Goal: Transaction & Acquisition: Subscribe to service/newsletter

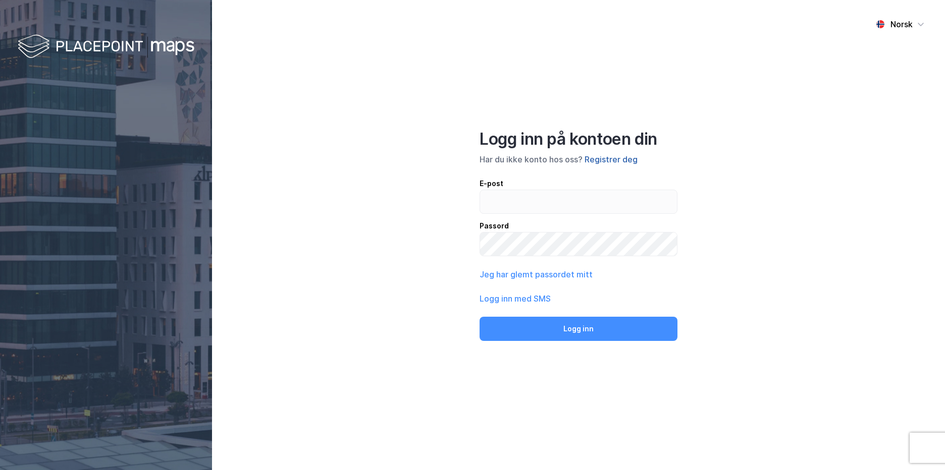
click at [596, 157] on button "Registrer deg" at bounding box center [610, 159] width 53 height 12
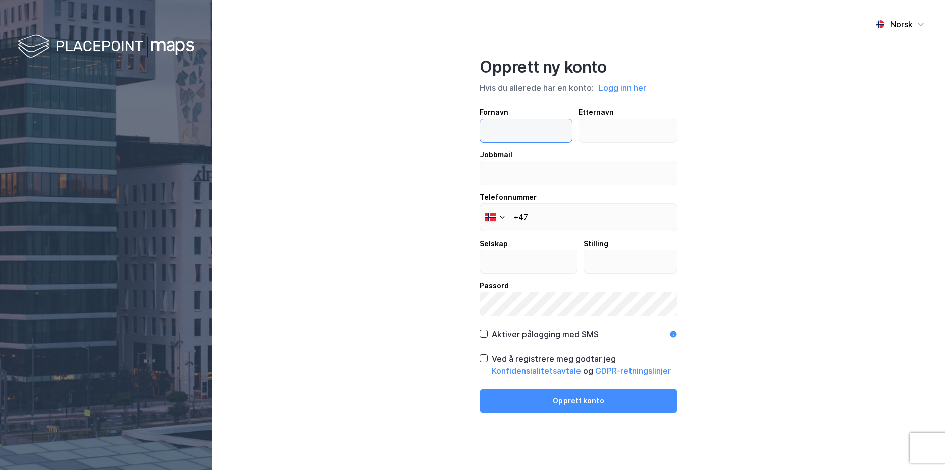
click at [497, 133] on input "text" at bounding box center [526, 130] width 92 height 23
type input "[PERSON_NAME]"
type input "Lizde"
click at [555, 174] on input "email" at bounding box center [578, 172] width 197 height 23
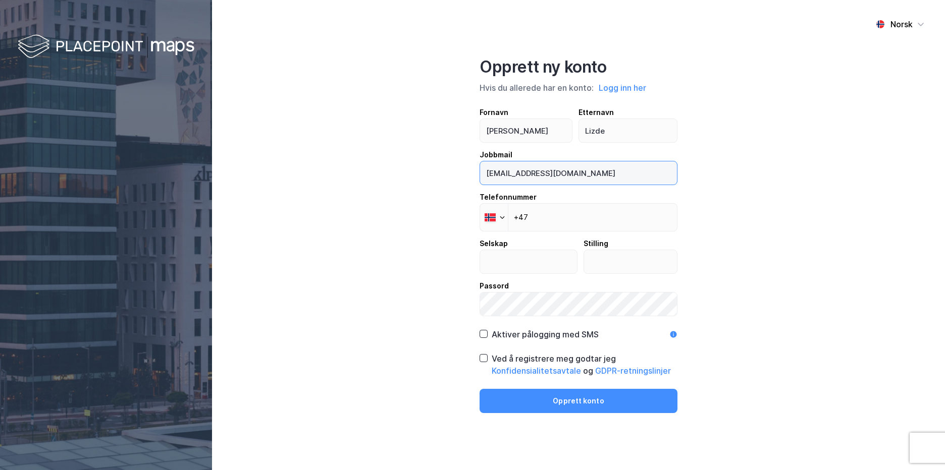
type input "[EMAIL_ADDRESS][DOMAIN_NAME]"
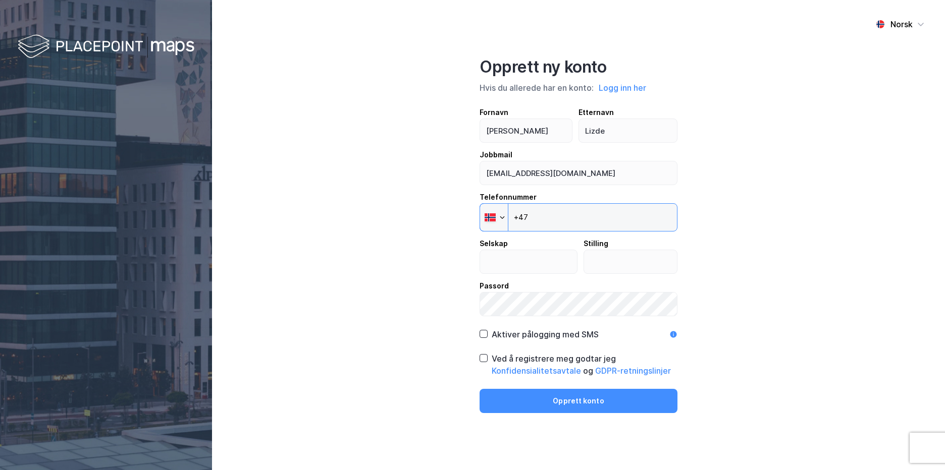
click at [554, 216] on input "+47" at bounding box center [578, 217] width 198 height 28
type input "[PHONE_NUMBER]"
click at [542, 266] on input "text" at bounding box center [528, 261] width 97 height 23
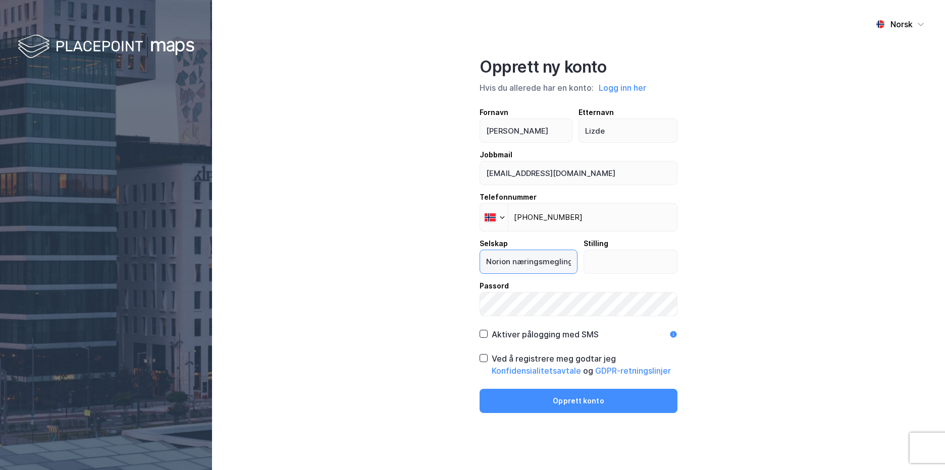
type input "Norion næringsmegling"
type input "Rådgiver boligutvikling"
click at [478, 334] on div "Norsk Opprett ny konto Hvis du allerede har en konto: Logg inn her Fornavn [PER…" at bounding box center [578, 235] width 733 height 470
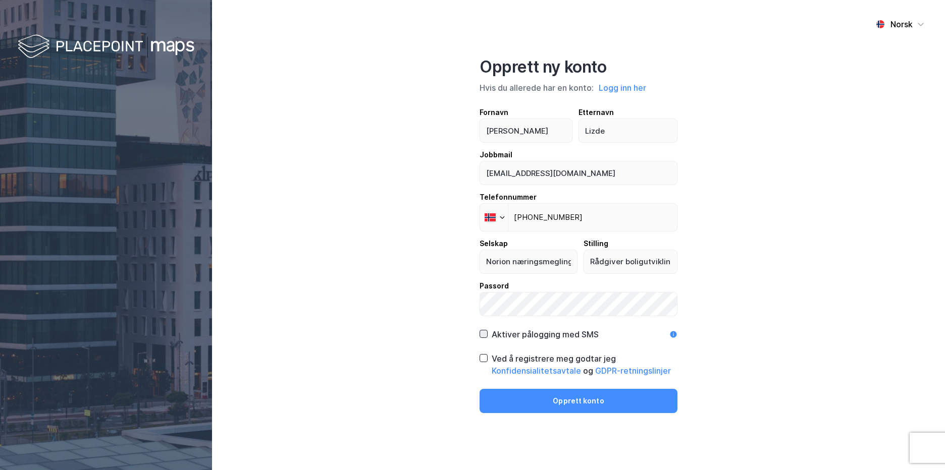
click at [482, 331] on icon at bounding box center [483, 333] width 7 height 7
click at [481, 359] on icon at bounding box center [484, 358] width 6 height 4
click at [501, 399] on button "Opprett konto" at bounding box center [578, 401] width 198 height 24
click at [558, 406] on button "Opprett konto" at bounding box center [578, 401] width 198 height 24
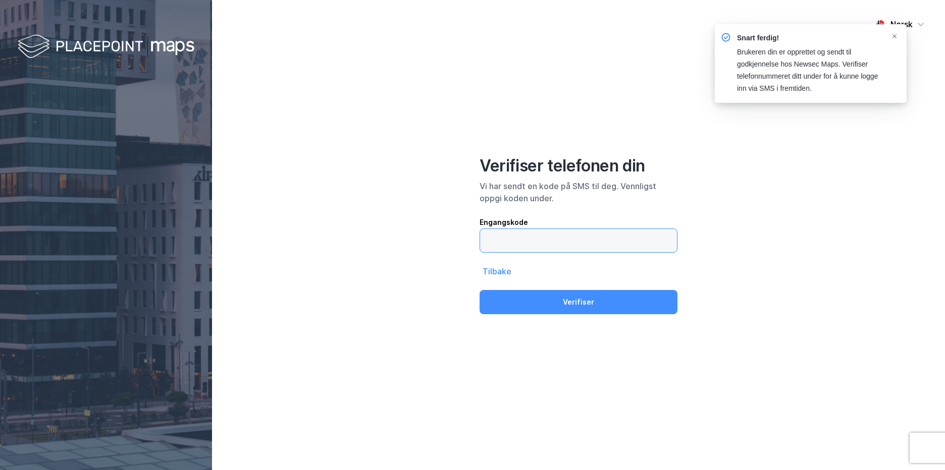
click at [568, 230] on input "text" at bounding box center [578, 240] width 197 height 23
type input "436931"
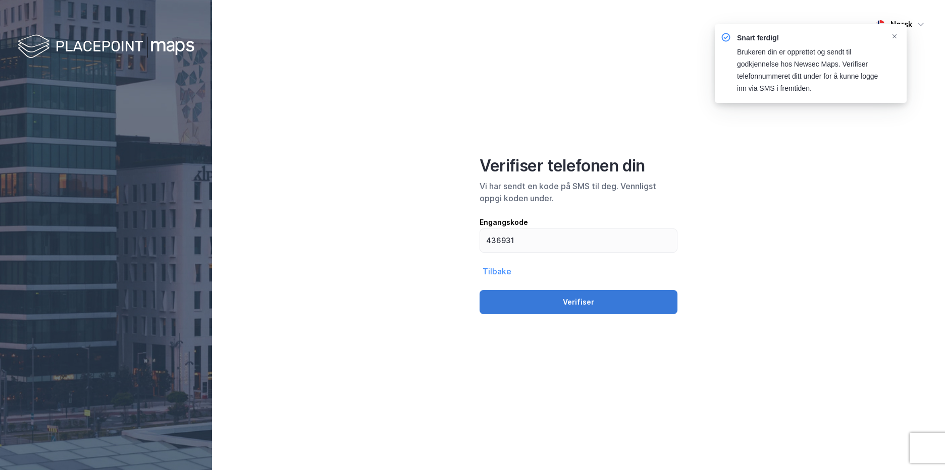
click at [557, 304] on button "Verifiser" at bounding box center [578, 302] width 198 height 24
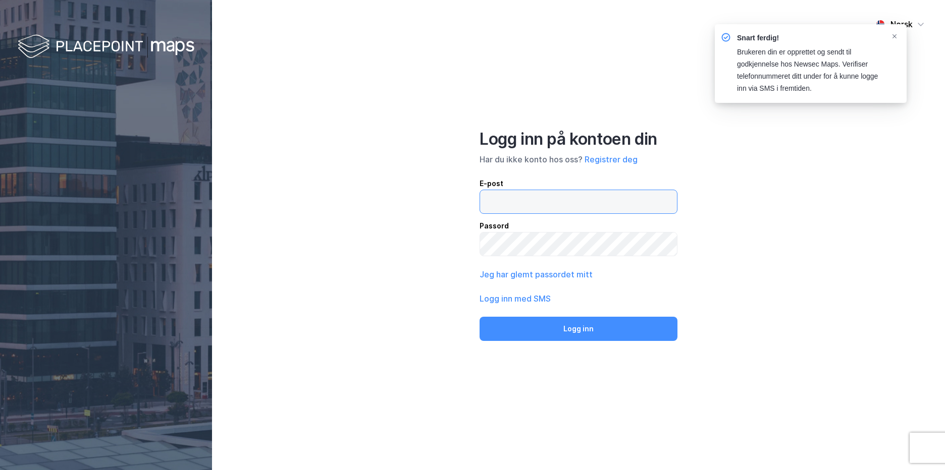
type input "[EMAIL_ADDRESS][DOMAIN_NAME]"
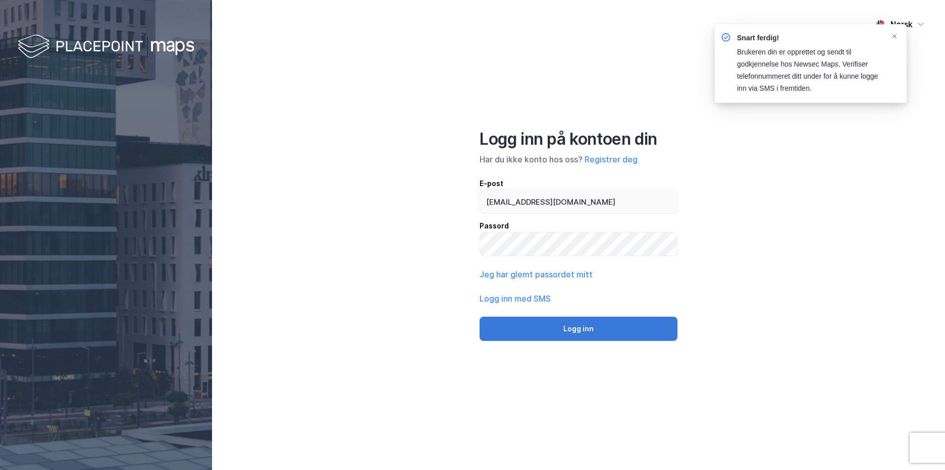
click at [555, 335] on button "Logg inn" at bounding box center [578, 329] width 198 height 24
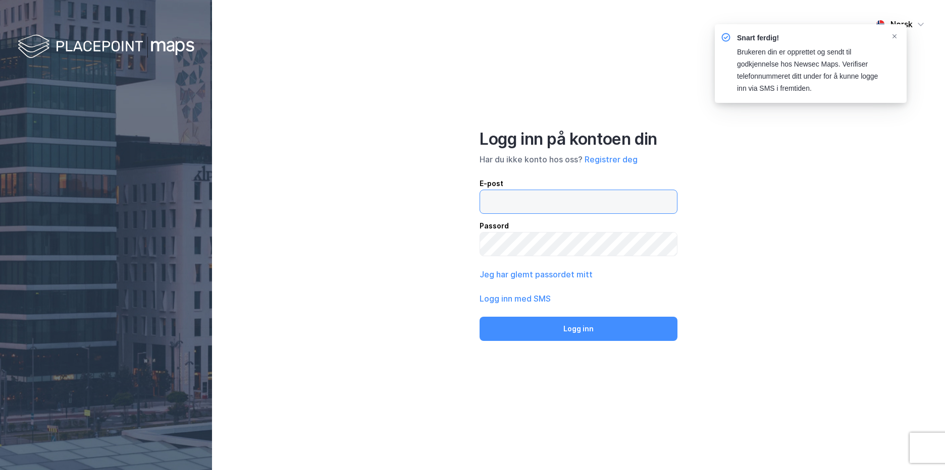
type input "[EMAIL_ADDRESS][DOMAIN_NAME]"
click at [894, 32] on div "Notifications Alt+T" at bounding box center [894, 36] width 6 height 8
